Goal: Task Accomplishment & Management: Use online tool/utility

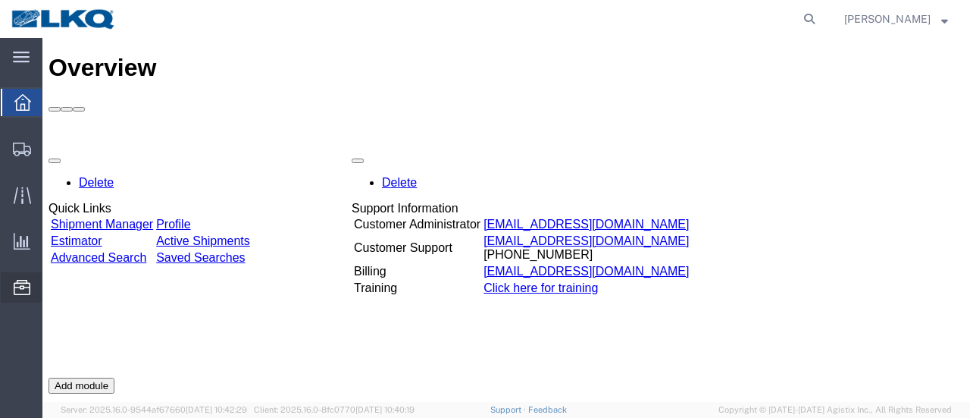
click at [0, 0] on span "Location Appointment" at bounding box center [0, 0] width 0 height 0
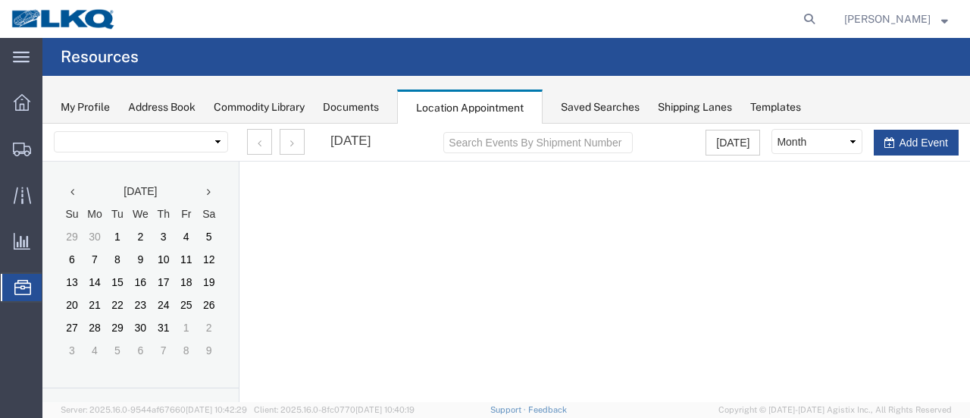
select select "28712"
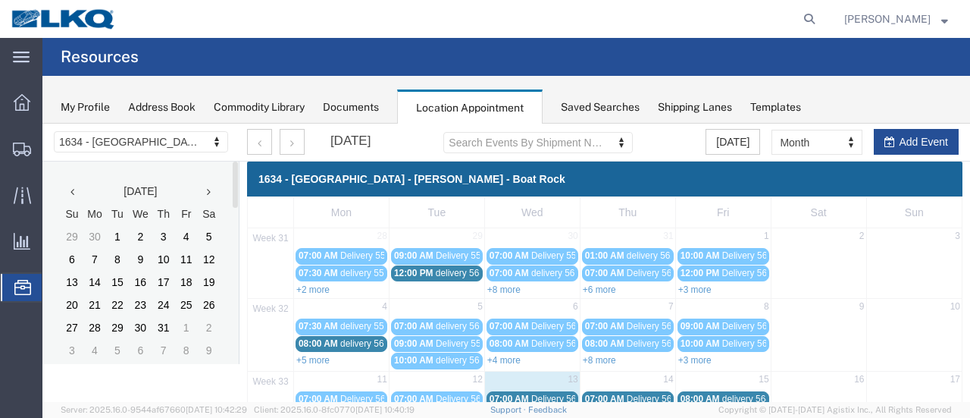
scroll to position [261, 0]
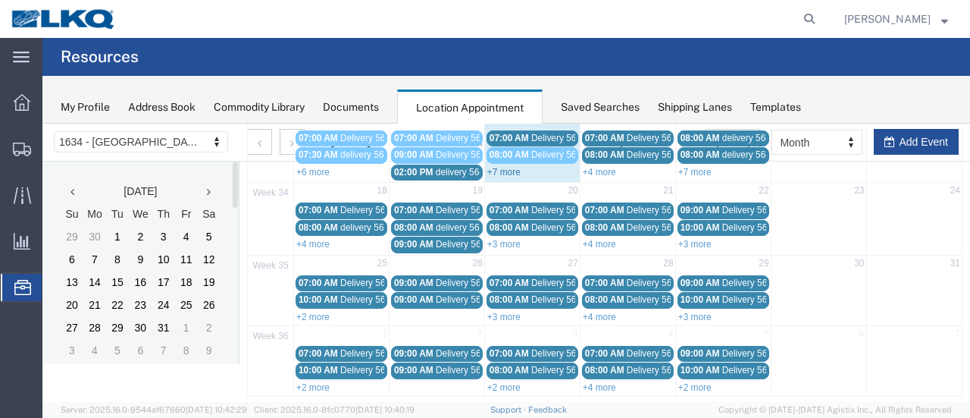
click at [500, 167] on link "+7 more" at bounding box center [503, 172] width 33 height 11
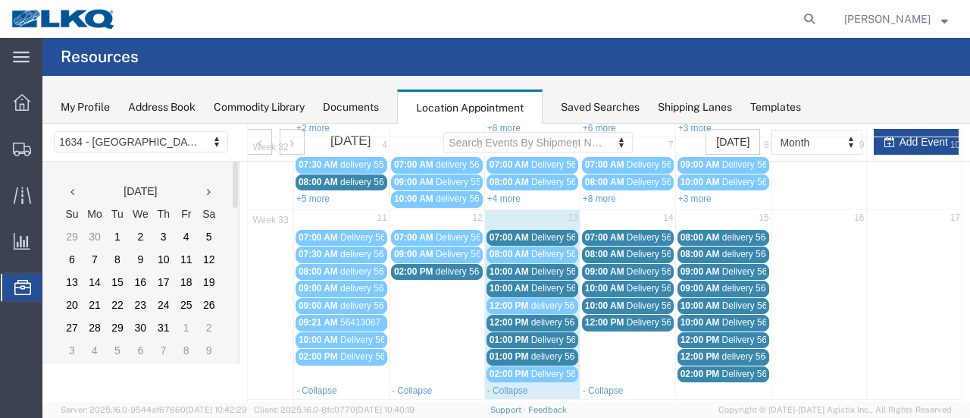
scroll to position [109, 0]
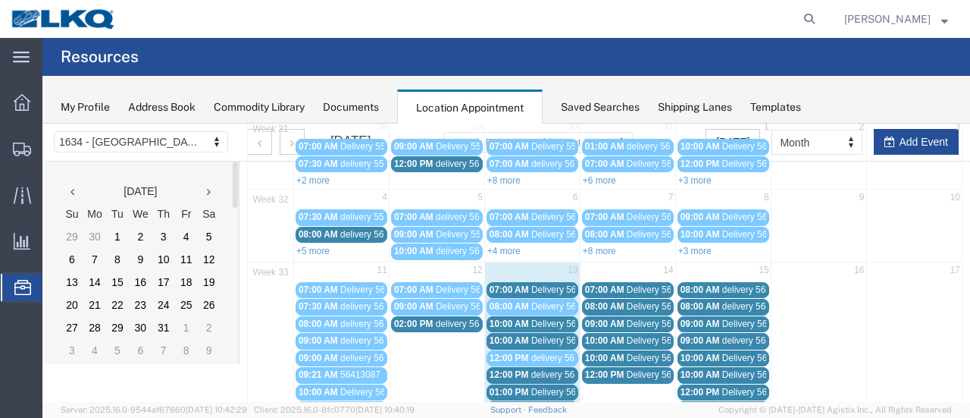
click at [552, 285] on span "Delivery 56124169" at bounding box center [568, 289] width 75 height 11
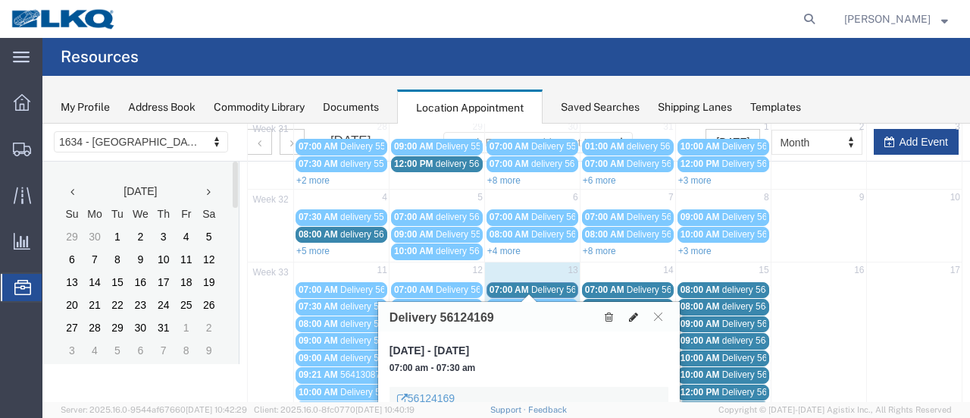
click at [634, 311] on icon at bounding box center [633, 316] width 9 height 11
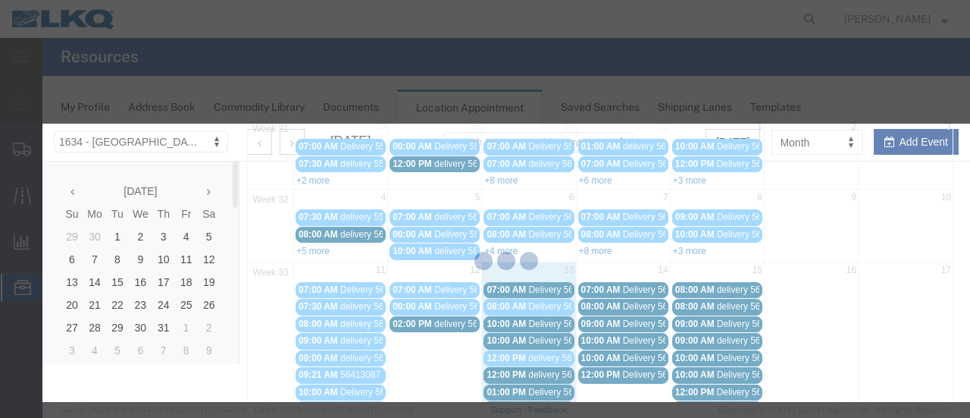
select select
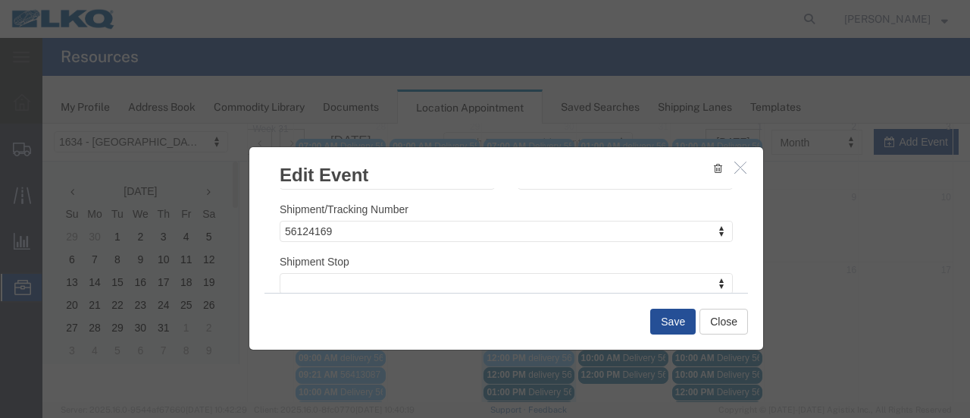
scroll to position [227, 0]
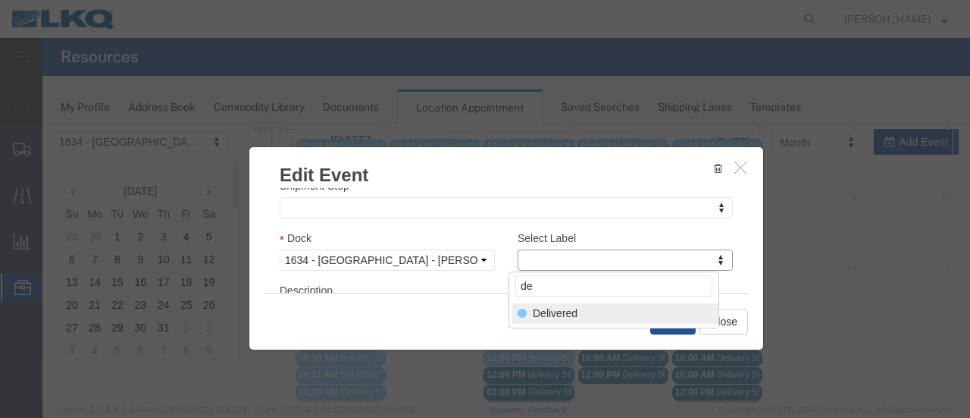
type input "de"
select select "40"
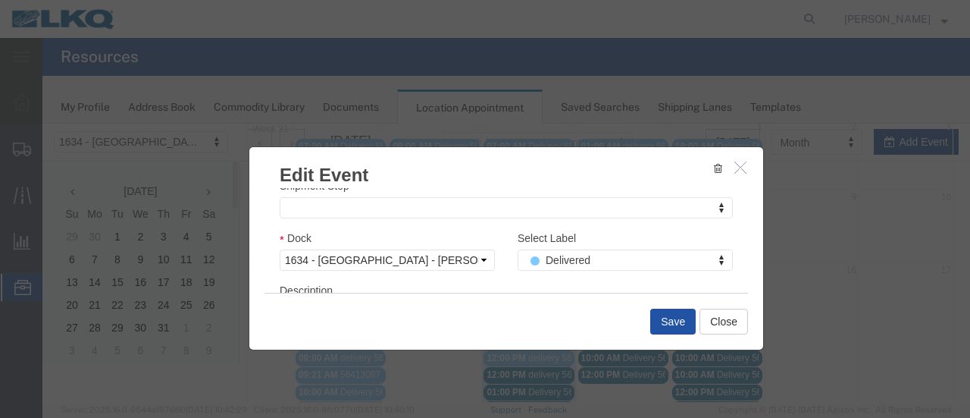
click at [674, 317] on button "Save" at bounding box center [672, 321] width 45 height 26
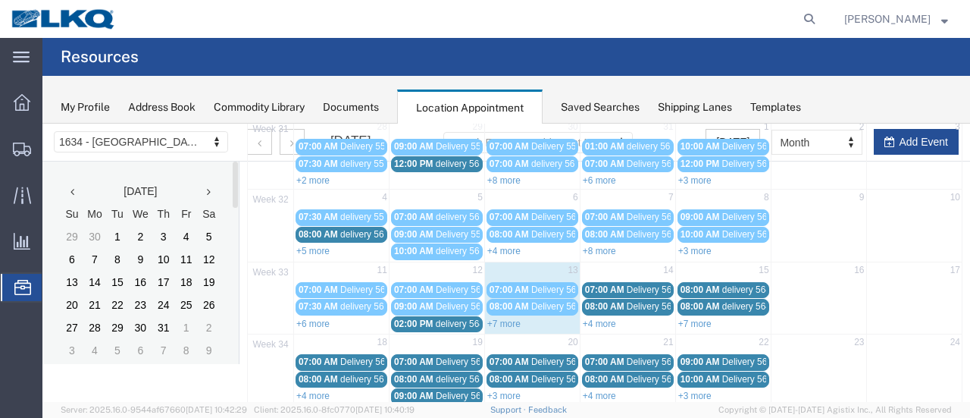
scroll to position [97, 0]
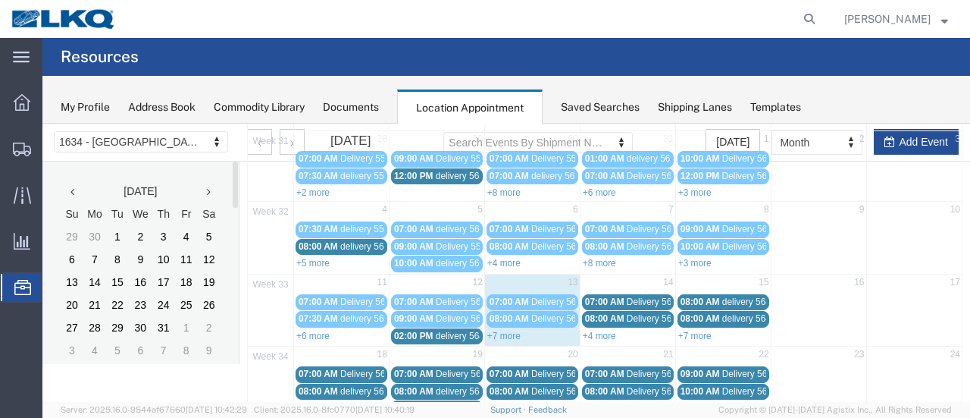
click at [502, 327] on div "+7 more" at bounding box center [532, 334] width 95 height 15
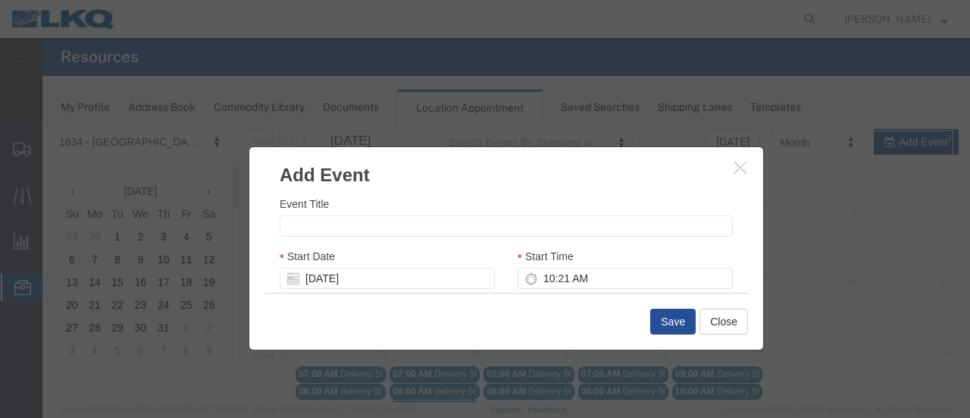
click at [734, 167] on icon "button" at bounding box center [740, 167] width 12 height 13
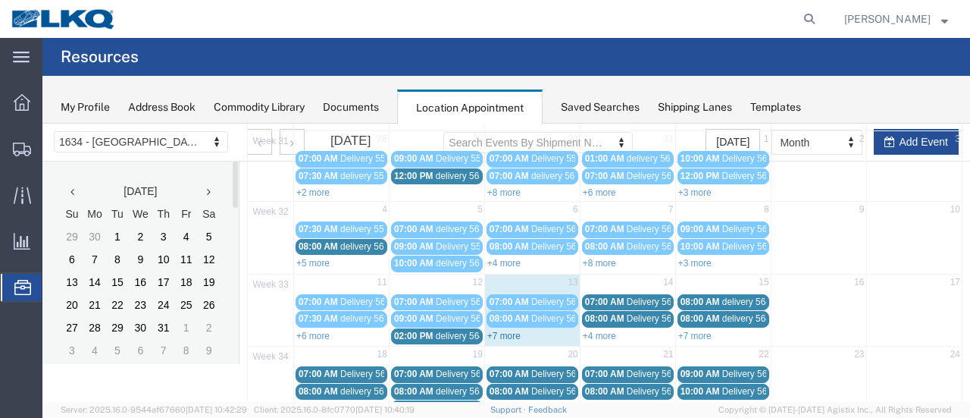
click at [497, 330] on link "+7 more" at bounding box center [503, 335] width 33 height 11
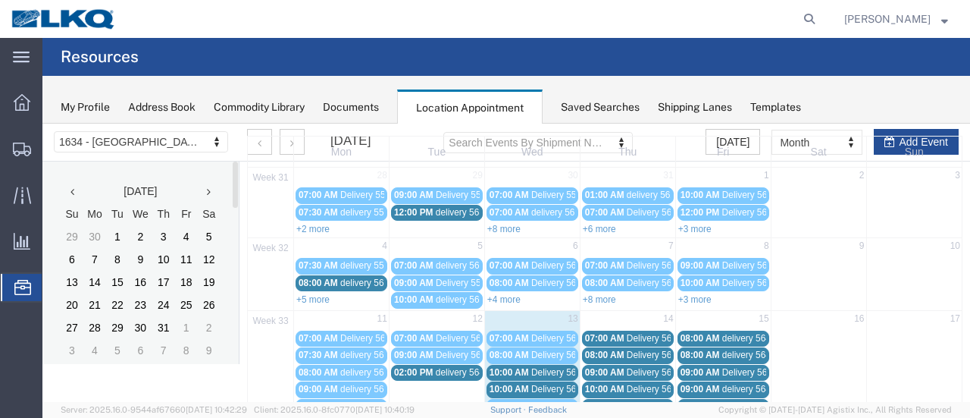
scroll to position [0, 0]
